Goal: Complete application form

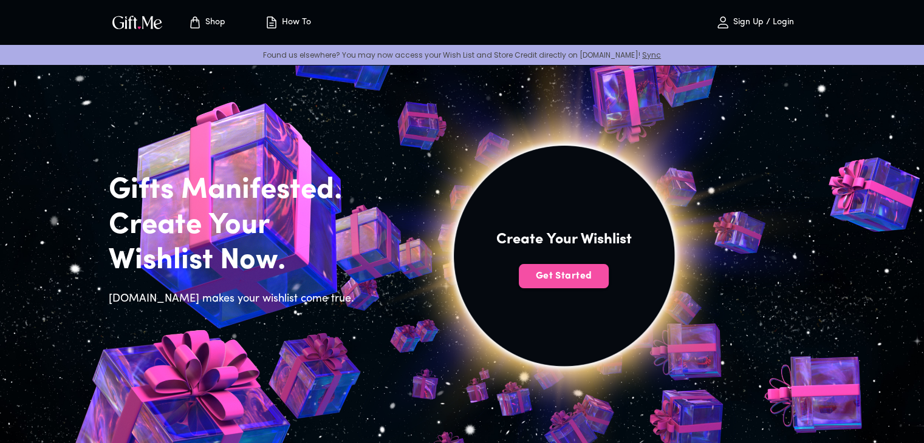
click at [581, 271] on span "Get Started" at bounding box center [564, 276] width 90 height 13
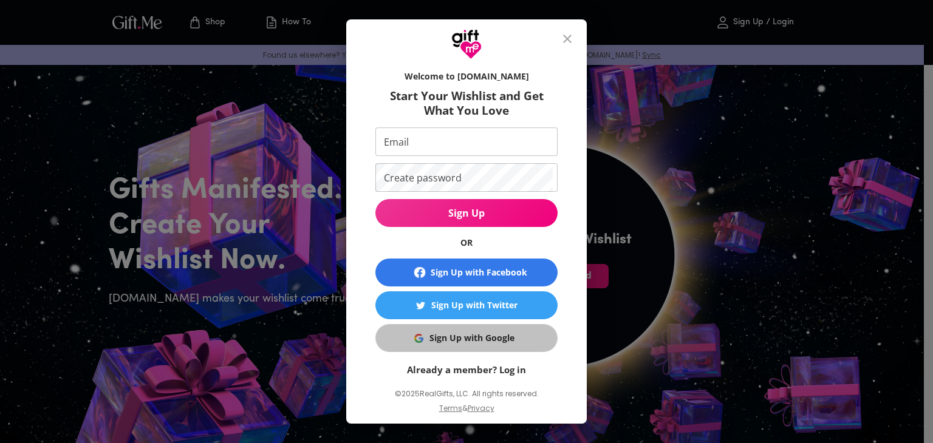
click at [435, 332] on div "Sign Up with Google" at bounding box center [471, 338] width 85 height 13
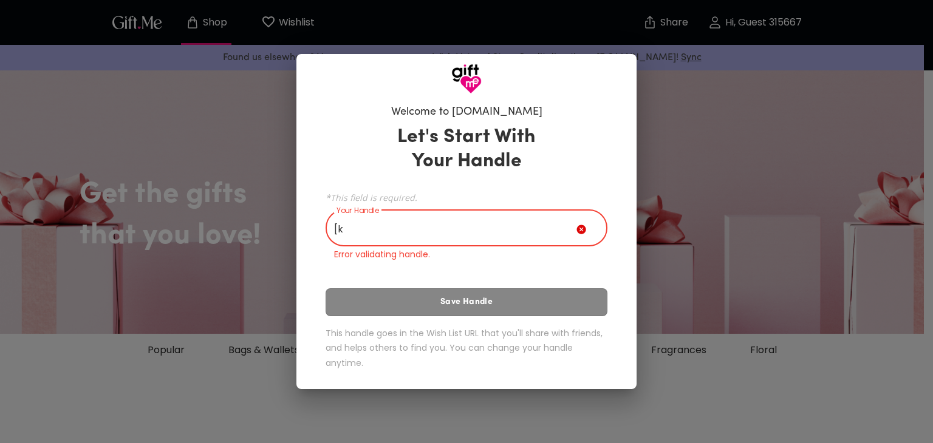
type input "["
type input "บ"
type input "0"
type input "ท"
click at [409, 239] on input "me" at bounding box center [451, 230] width 251 height 34
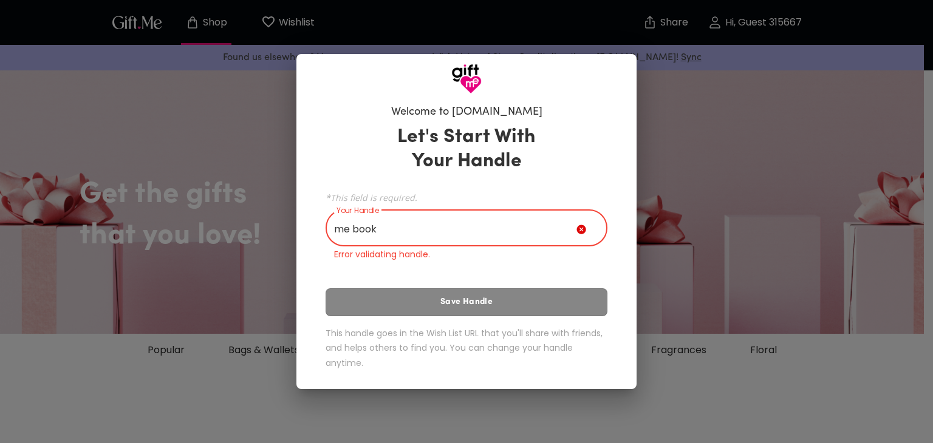
click at [449, 234] on input "me book" at bounding box center [451, 230] width 251 height 34
click at [355, 228] on input "me book" at bounding box center [451, 230] width 251 height 34
click at [389, 224] on input "mebook" at bounding box center [451, 230] width 251 height 34
type input "m"
click at [381, 236] on input "GM" at bounding box center [451, 230] width 251 height 34
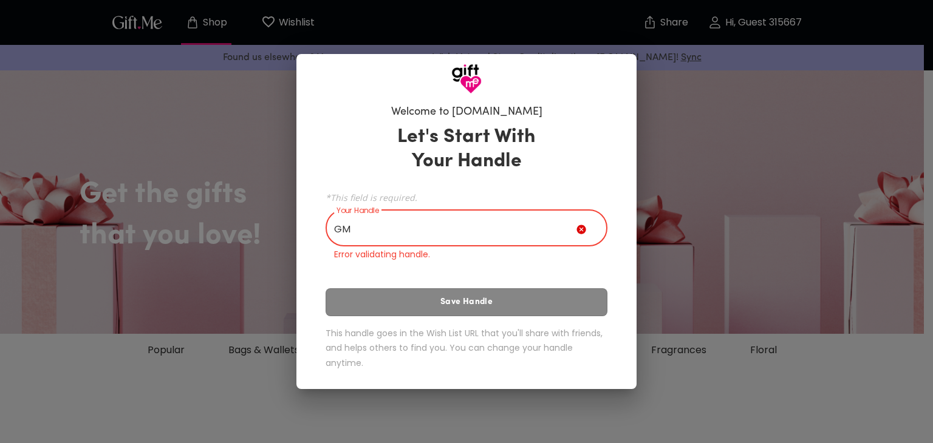
click at [381, 236] on input "GM" at bounding box center [451, 230] width 251 height 34
click at [391, 217] on input "GM" at bounding box center [451, 230] width 251 height 34
type input "G"
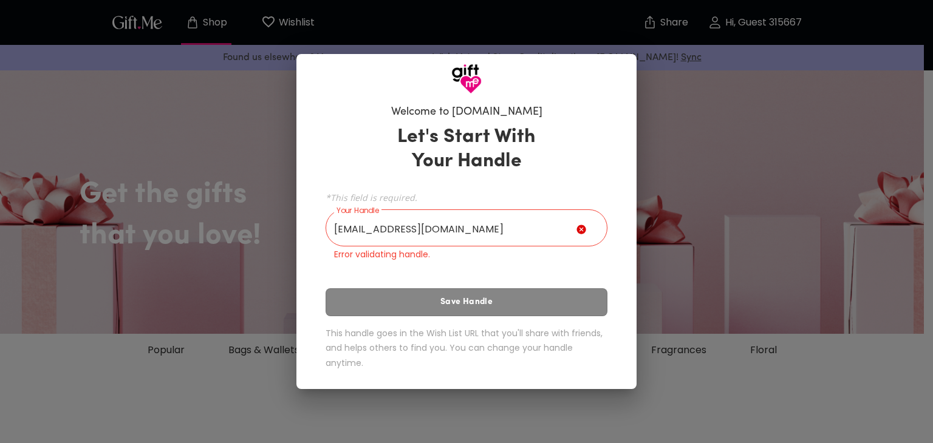
click at [225, 329] on div "Welcome to Gift.me Let's Start With Your Handle *This field is required. Your H…" at bounding box center [466, 221] width 933 height 443
click at [402, 290] on div "Let's Start With Your Handle *This field is required. Your Handle 30738@rt.ca.t…" at bounding box center [467, 250] width 282 height 261
click at [582, 231] on icon at bounding box center [580, 229] width 9 height 9
click at [486, 220] on input "30738@rt.ca.th" at bounding box center [451, 230] width 251 height 34
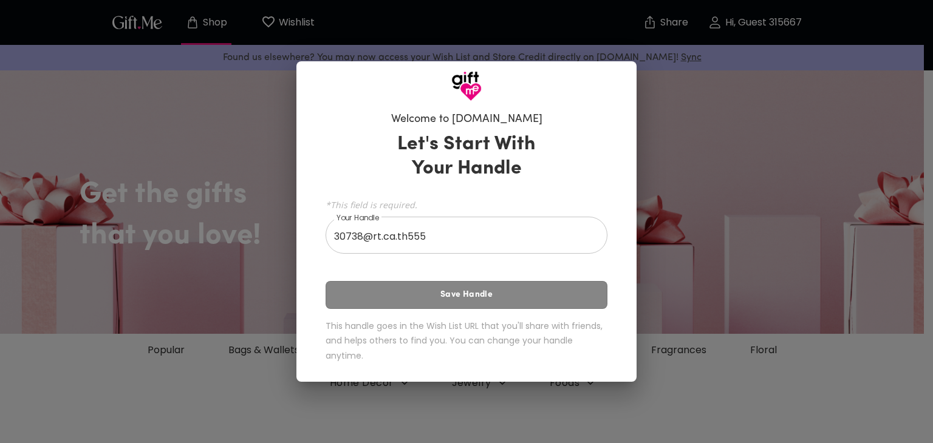
click at [468, 301] on div "Let's Start With Your Handle *This field is required. Your Handle 30738@rt.ca.t…" at bounding box center [467, 250] width 282 height 246
drag, startPoint x: 468, startPoint y: 300, endPoint x: 483, endPoint y: 244, distance: 57.7
click at [483, 244] on div "Let's Start With Your Handle *This field is required. Your Handle 30738@rt.ca.t…" at bounding box center [467, 250] width 282 height 246
click at [483, 244] on input "30738@rt.ca.th555" at bounding box center [460, 237] width 268 height 34
click at [519, 90] on div at bounding box center [466, 81] width 340 height 40
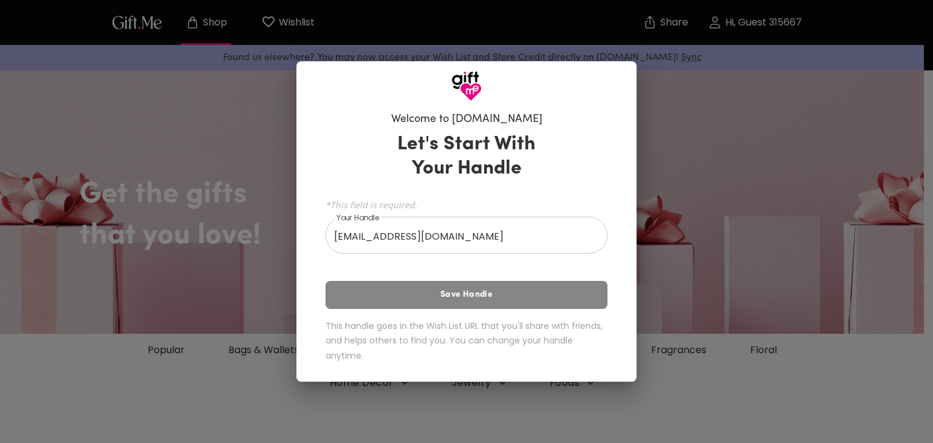
click at [466, 290] on div "Let's Start With Your Handle *This field is required. Your Handle 30738@rt.ca.t…" at bounding box center [467, 250] width 282 height 246
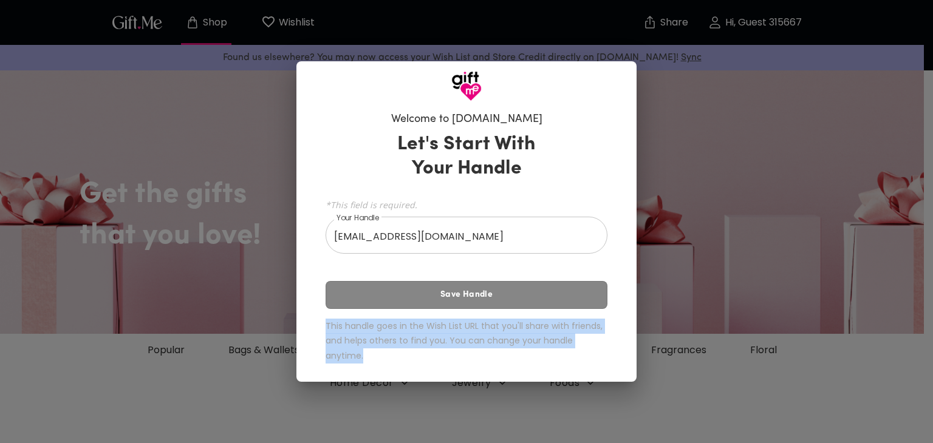
click at [466, 290] on div "Let's Start With Your Handle *This field is required. Your Handle 30738@rt.ca.t…" at bounding box center [467, 250] width 282 height 246
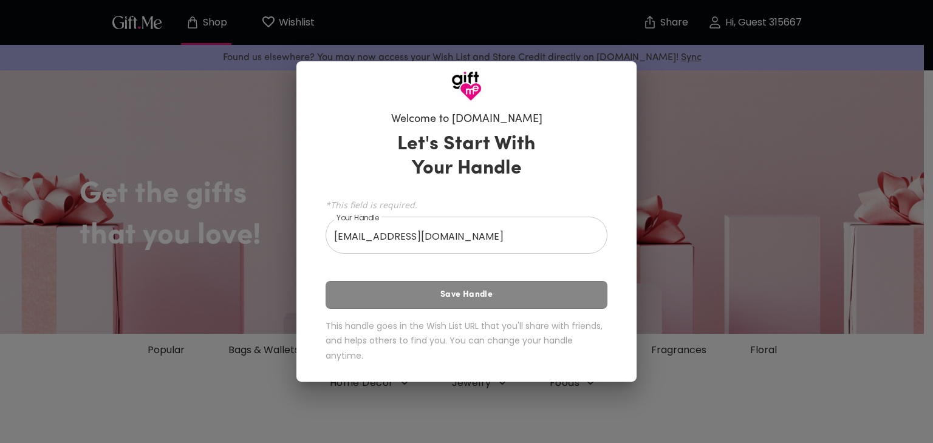
click at [470, 292] on div "Let's Start With Your Handle *This field is required. Your Handle 30738@rt.ca.t…" at bounding box center [467, 250] width 282 height 246
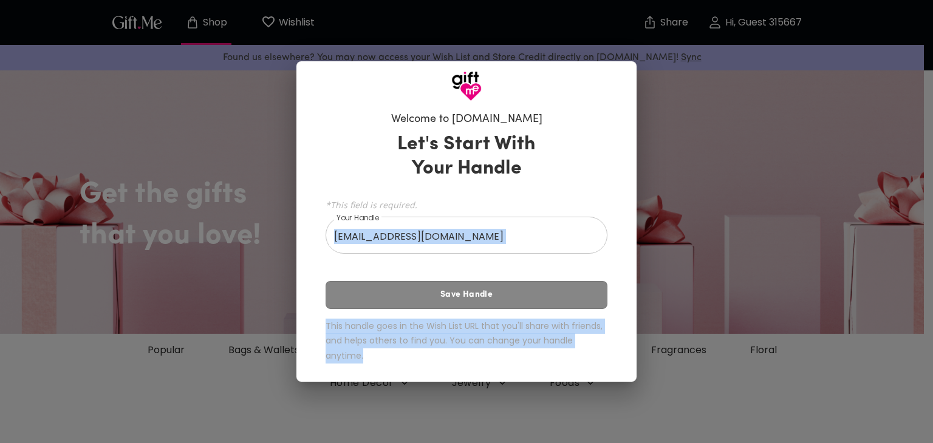
drag, startPoint x: 470, startPoint y: 292, endPoint x: 471, endPoint y: 237, distance: 55.3
click at [471, 237] on div "Let's Start With Your Handle *This field is required. Your Handle 30738@rt.ca.t…" at bounding box center [467, 250] width 282 height 246
click at [471, 237] on input "30738@rt.ca.th" at bounding box center [460, 237] width 268 height 34
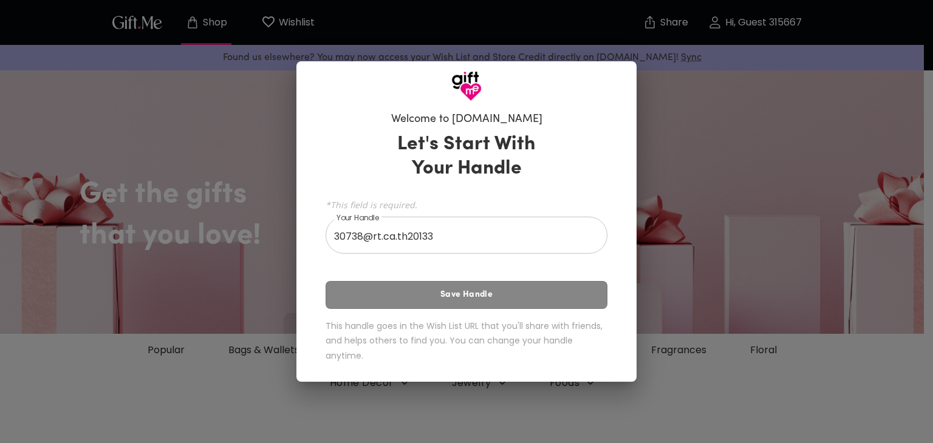
click at [553, 292] on div "Let's Start With Your Handle *This field is required. Your Handle 30738@rt.ca.t…" at bounding box center [467, 250] width 282 height 246
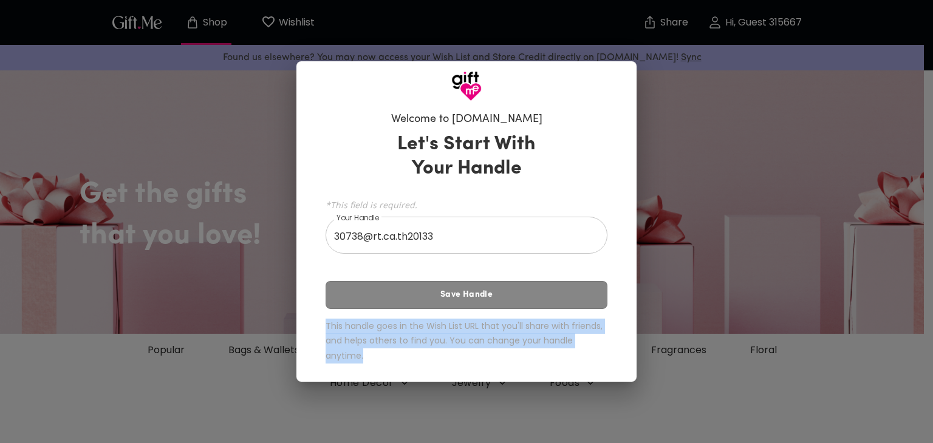
click at [553, 292] on div "Let's Start With Your Handle *This field is required. Your Handle 30738@rt.ca.t…" at bounding box center [467, 250] width 282 height 246
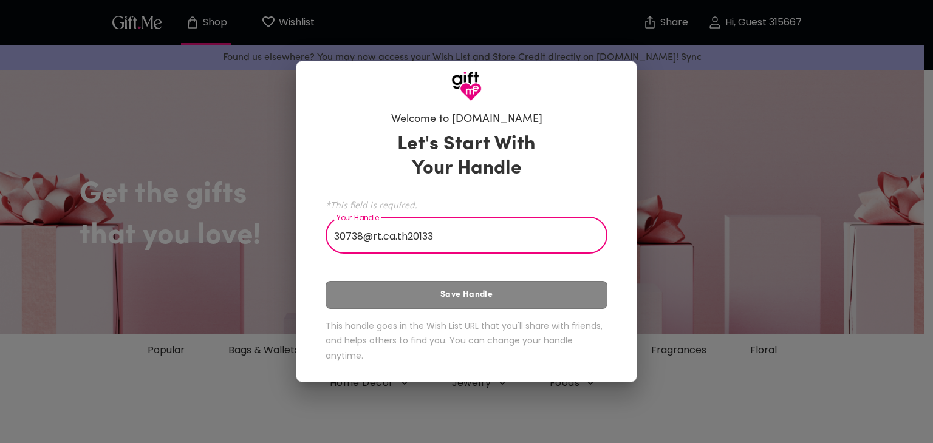
click at [543, 227] on input "30738@rt.ca.th20133" at bounding box center [460, 237] width 268 height 34
type input "3"
type input "1"
click at [571, 300] on div "Let's Start With Your Handle *This field is required. Your Handle 20102553 Your…" at bounding box center [467, 250] width 282 height 246
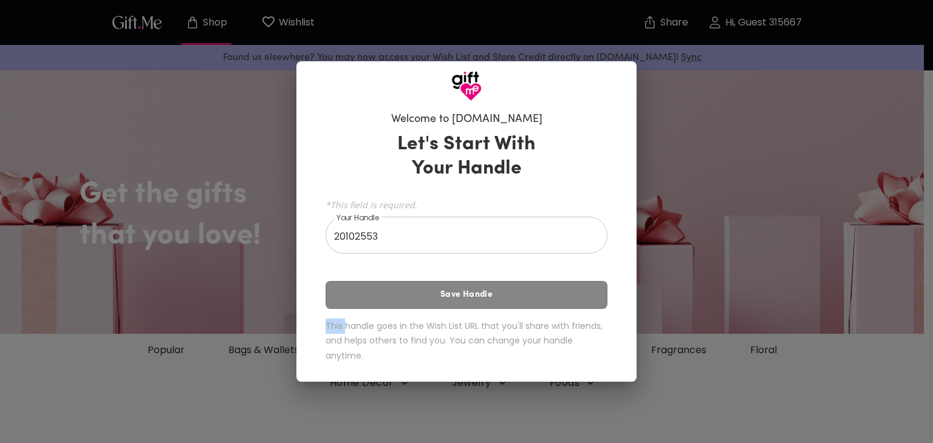
click at [571, 300] on div "Let's Start With Your Handle *This field is required. Your Handle 20102553 Your…" at bounding box center [467, 250] width 282 height 246
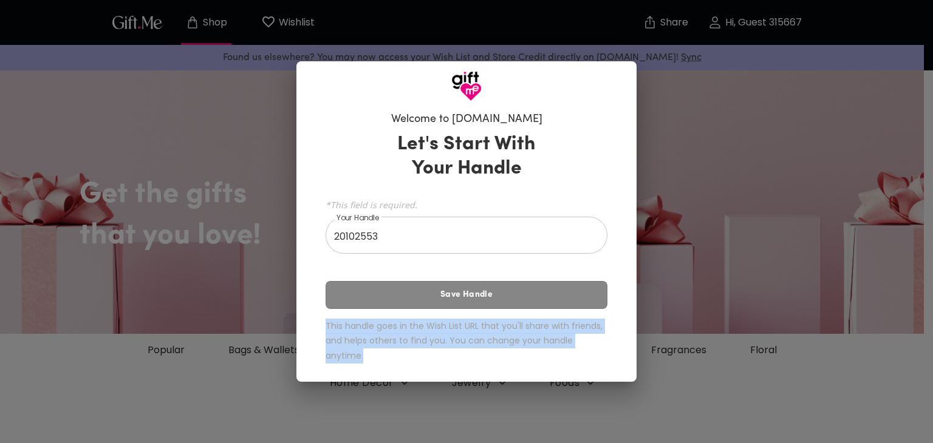
click at [571, 300] on div "Let's Start With Your Handle *This field is required. Your Handle 20102553 Your…" at bounding box center [467, 250] width 282 height 246
drag, startPoint x: 571, startPoint y: 300, endPoint x: 562, endPoint y: 223, distance: 77.6
click at [562, 223] on div "Let's Start With Your Handle *This field is required. Your Handle 20102553 Your…" at bounding box center [467, 250] width 282 height 246
click at [562, 223] on input "20102553" at bounding box center [460, 237] width 268 height 34
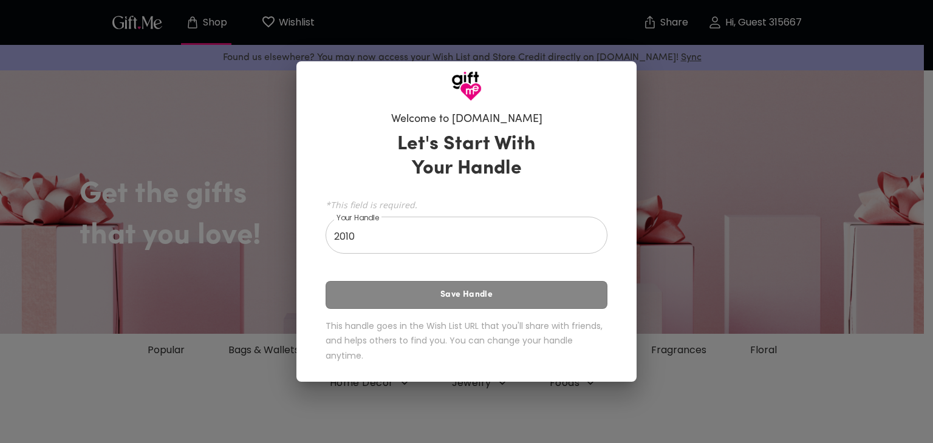
click at [561, 290] on div "Let's Start With Your Handle *This field is required. Your Handle 2010 Your Han…" at bounding box center [467, 250] width 282 height 246
click at [552, 244] on input "2010" at bounding box center [460, 237] width 268 height 34
click at [550, 284] on div "Let's Start With Your Handle *This field is required. Your Handle 2010h87ji You…" at bounding box center [467, 250] width 282 height 246
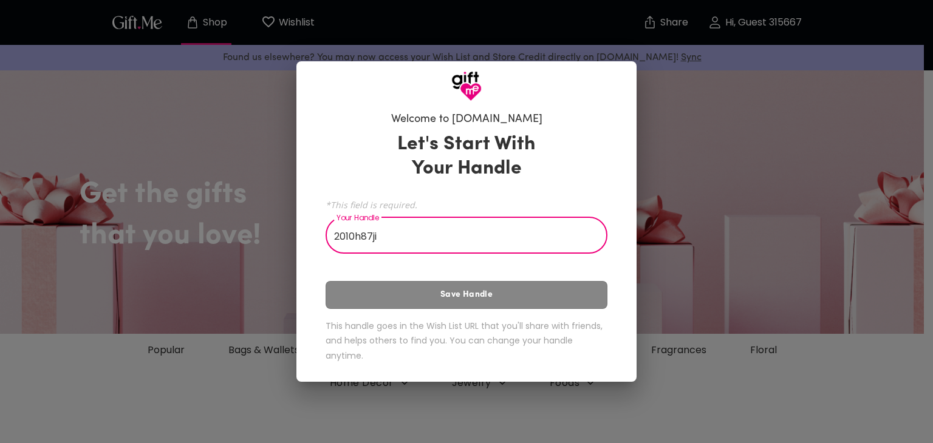
click at [540, 228] on input "2010h87ji" at bounding box center [460, 237] width 268 height 34
type input "2"
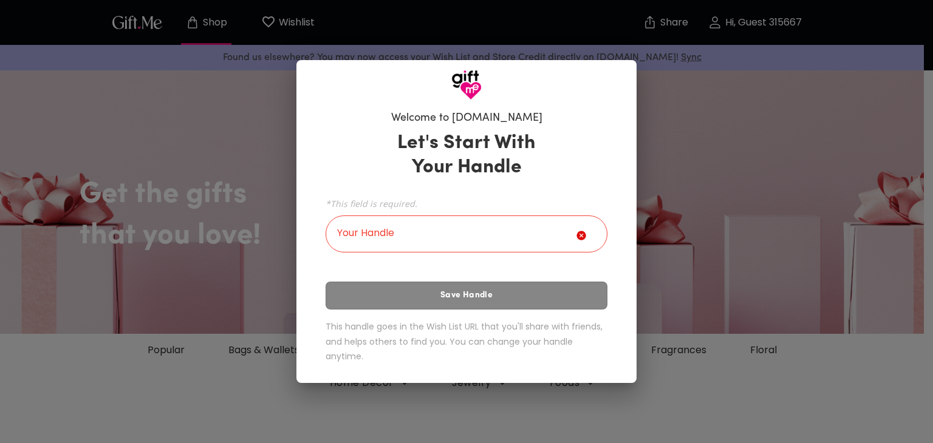
click at [666, 185] on div "Welcome to Gift.me Let's Start With Your Handle *This field is required. Your H…" at bounding box center [466, 221] width 933 height 443
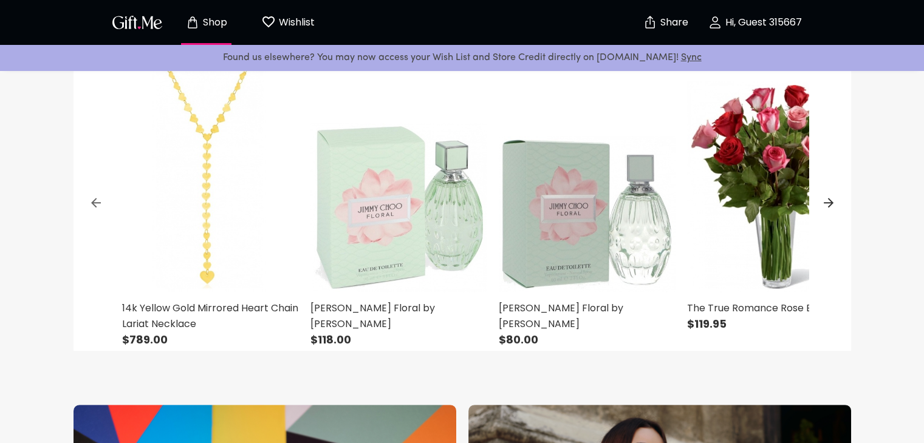
scroll to position [363, 0]
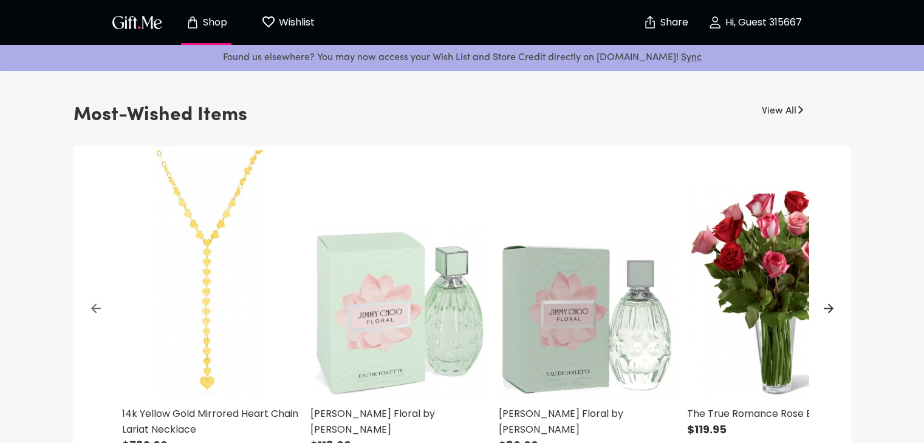
click at [135, 22] on img "button" at bounding box center [137, 22] width 55 height 18
